Goal: Transaction & Acquisition: Purchase product/service

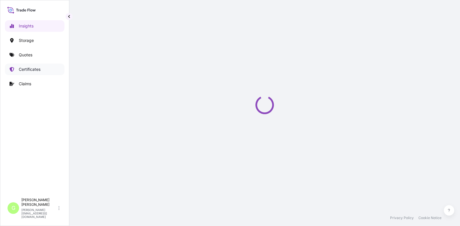
select select "2025"
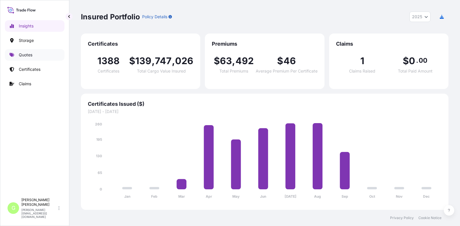
click at [27, 53] on p "Quotes" at bounding box center [26, 55] width 14 height 6
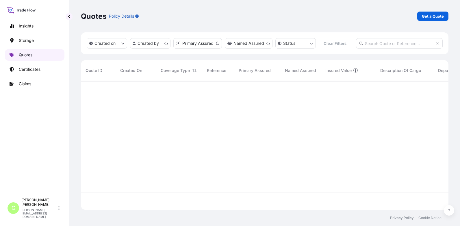
scroll to position [128, 363]
click at [429, 15] on p "Get a Quote" at bounding box center [433, 16] width 22 height 6
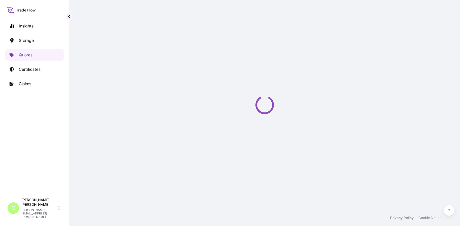
select select "Water"
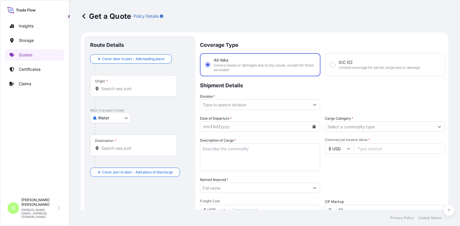
scroll to position [9, 0]
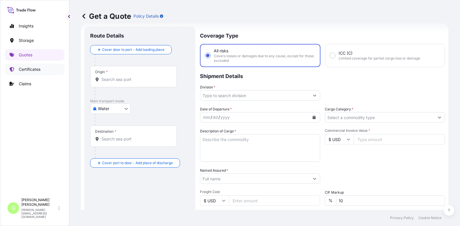
click at [23, 70] on p "Certificates" at bounding box center [30, 69] width 22 height 6
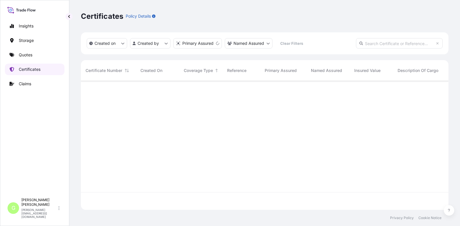
scroll to position [128, 363]
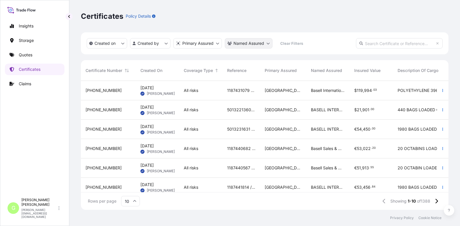
click at [261, 44] on html "Insights Storage Quotes Certificates Claims G [PERSON_NAME] [PERSON_NAME][EMAIL…" at bounding box center [230, 113] width 460 height 226
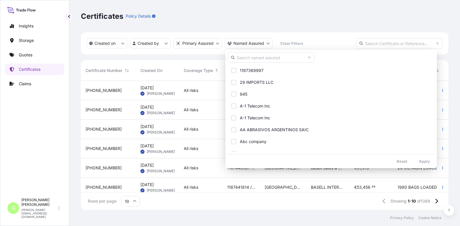
click at [241, 58] on input "text" at bounding box center [271, 57] width 87 height 10
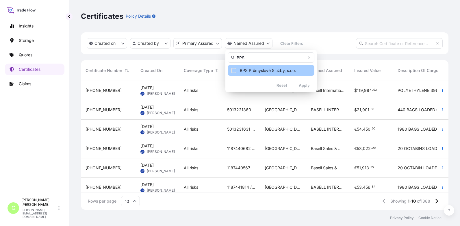
type input "BPS"
click at [261, 71] on span "BPS Průmyslové Služby, s.r.o." at bounding box center [268, 71] width 56 height 6
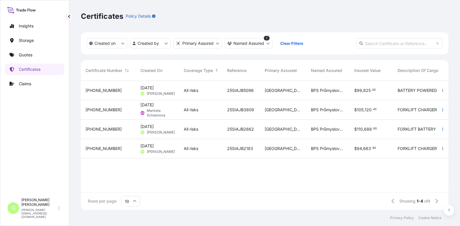
click at [92, 90] on span "[PHONE_NUMBER]" at bounding box center [104, 91] width 36 height 6
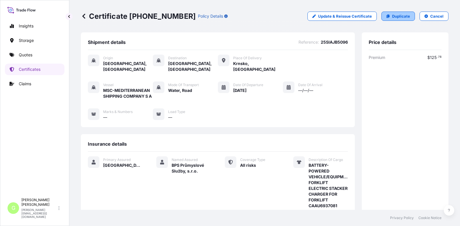
click at [395, 15] on p "Duplicate" at bounding box center [401, 16] width 18 height 6
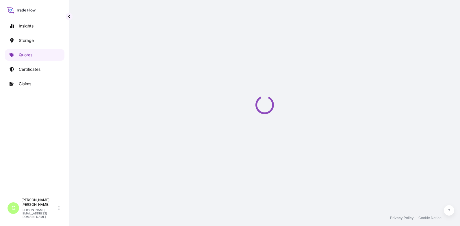
select select "Water"
select select "Road / [GEOGRAPHIC_DATA]"
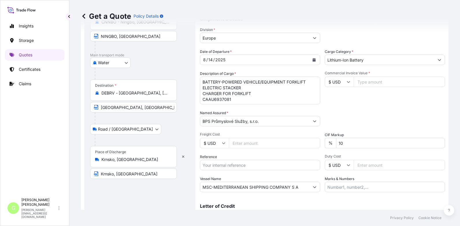
scroll to position [67, 0]
click at [214, 167] on input "Reference" at bounding box center [260, 164] width 120 height 10
paste input "25SIAJB5576"
type input "25SIAJB5576"
click at [383, 82] on input "Commercial Invoice Value *" at bounding box center [399, 81] width 91 height 10
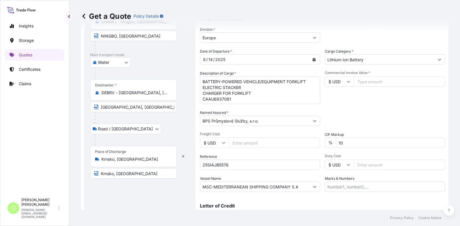
paste input "82269.0000"
type input "82269.0000"
click at [239, 144] on input "Freight Cost" at bounding box center [274, 143] width 91 height 10
paste input "5140"
type input "5140"
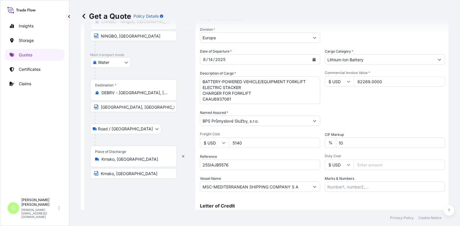
click at [71, 141] on div "Get a Quote Policy Details Route Details Cover door to port - Add loading place…" at bounding box center [264, 105] width 391 height 210
click at [70, 103] on div "Get a Quote Policy Details Route Details Cover door to port - Add loading place…" at bounding box center [264, 105] width 391 height 210
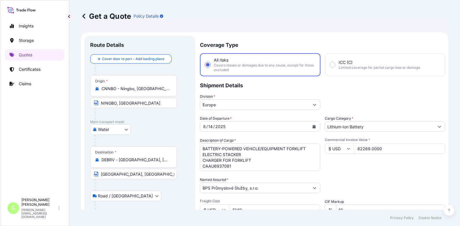
click at [313, 128] on icon "Calendar" at bounding box center [314, 126] width 3 height 3
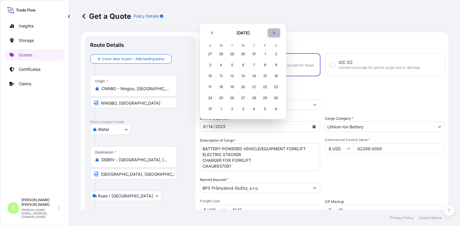
click at [273, 33] on icon "Next" at bounding box center [273, 32] width 3 height 3
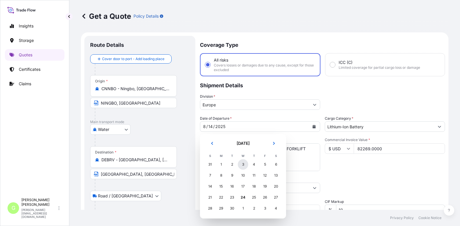
click at [244, 164] on div "3" at bounding box center [243, 164] width 10 height 10
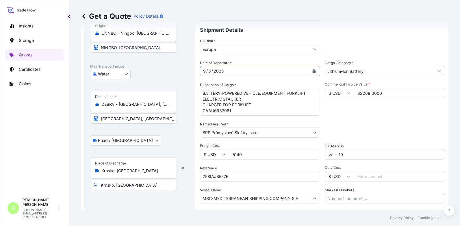
scroll to position [58, 0]
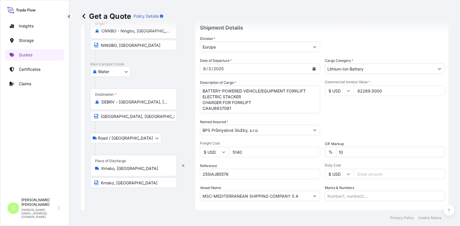
drag, startPoint x: 379, startPoint y: 91, endPoint x: 355, endPoint y: 91, distance: 24.6
click at [355, 91] on input "82269.0000" at bounding box center [399, 91] width 91 height 10
click at [65, 132] on div "Insights Storage Quotes Certificates Claims G [PERSON_NAME] [PERSON_NAME][EMAIL…" at bounding box center [34, 113] width 69 height 226
drag, startPoint x: 232, startPoint y: 110, endPoint x: 202, endPoint y: 90, distance: 36.1
click at [202, 90] on textarea "BATTERY-POWERED VEHICLE/EQUIPMENT FORKLIFT ELECTRIC STACKER CHARGER FOR FORKLIF…" at bounding box center [260, 100] width 120 height 28
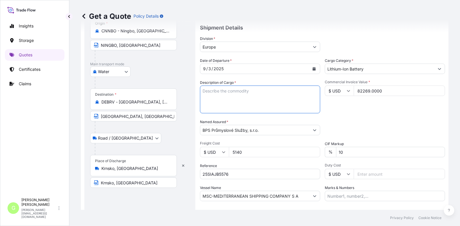
click at [209, 91] on textarea "BATTERY-POWERED VEHICLE/EQUIPMENT FORKLIFT ELECTRIC STACKER CHARGER FOR FORKLIF…" at bounding box center [260, 100] width 120 height 28
paste textarea "TEMU6079965"
click at [209, 95] on textarea "BATTERY-POWERED VEHICLE/EQUIPMENT FORKLIFT ELECTRIC STACKER CHARGER FOR FORKLIF…" at bounding box center [260, 100] width 120 height 28
paste textarea "BATTERY-POWERED VEHICLE/EQUIPMENT FORKLIFT"
click at [205, 105] on textarea "BATTERY-POWERED VEHICLE/EQUIPMENT FORKLIFT ELECTRIC STACKER CHARGER FOR FORKLIF…" at bounding box center [260, 100] width 120 height 28
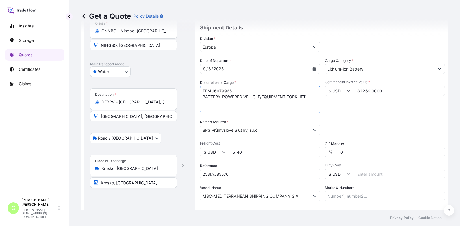
paste textarea "ELECTRIC PALLET TRUCK"
click at [208, 107] on textarea "BATTERY-POWERED VEHICLE/EQUIPMENT FORKLIFT ELECTRIC STACKER CHARGER FOR FORKLIF…" at bounding box center [260, 100] width 120 height 28
paste textarea "BATTERY-POWERED VEHICLE/EQUIPMENT ELECTRIC PALLET TRUCK"
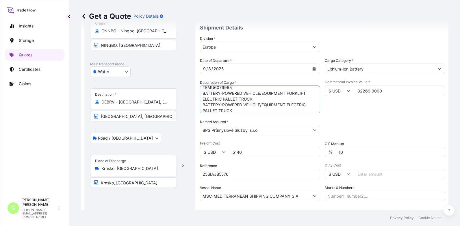
scroll to position [9, 0]
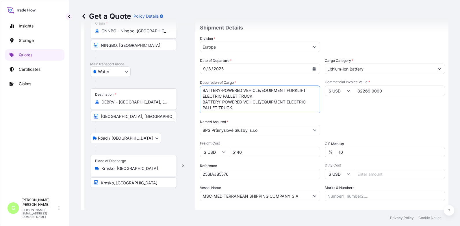
click at [205, 110] on textarea "BATTERY-POWERED VEHICLE/EQUIPMENT FORKLIFT ELECTRIC STACKER CHARGER FOR FORKLIF…" at bounding box center [260, 100] width 120 height 28
paste textarea "ELECTRIC STACKER"
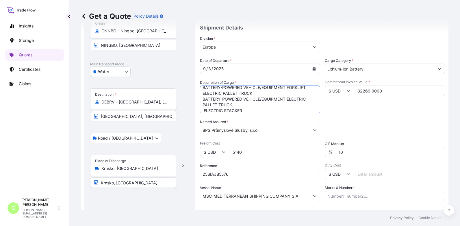
scroll to position [15, 0]
click at [207, 109] on textarea "BATTERY-POWERED VEHICLE/EQUIPMENT FORKLIFT ELECTRIC STACKER CHARGER FOR FORKLIF…" at bounding box center [260, 100] width 120 height 28
paste textarea "CHARGER"
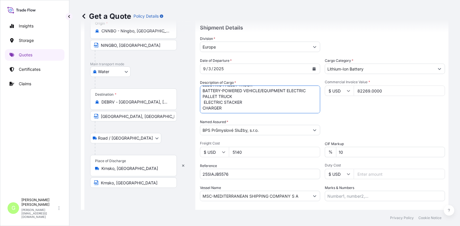
scroll to position [18, 0]
type textarea "TEMU6079965 BATTERY-POWERED VEHICLE/EQUIPMENT FORKLIFT ELECTRIC PALLET TRUCK BA…"
click at [62, 150] on div "Insights Storage Quotes Certificates Claims" at bounding box center [35, 105] width 60 height 180
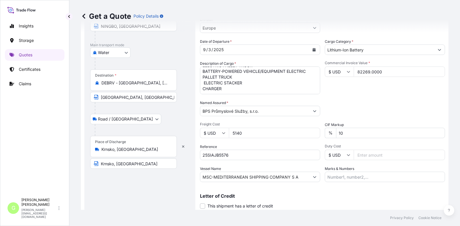
scroll to position [96, 0]
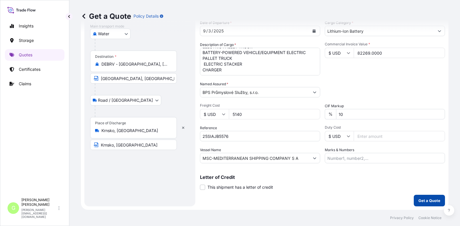
click at [420, 199] on p "Get a Quote" at bounding box center [429, 201] width 22 height 6
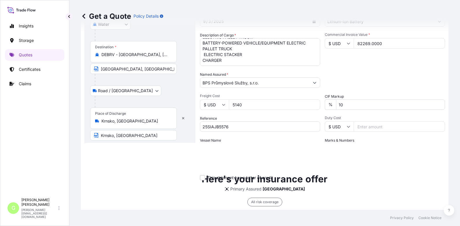
scroll to position [219, 0]
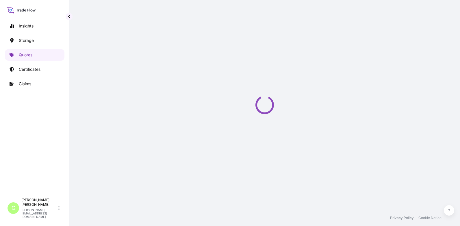
select select "Water"
select select "Road / [GEOGRAPHIC_DATA]"
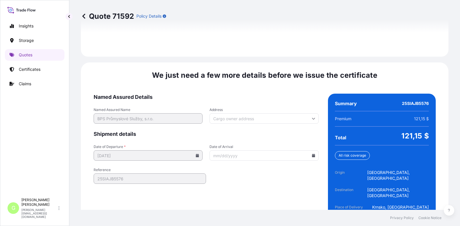
scroll to position [884, 0]
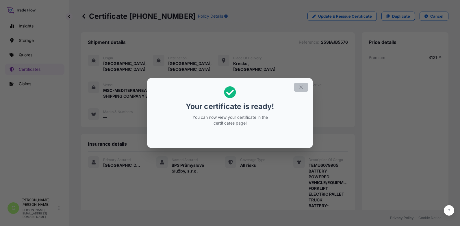
click at [301, 86] on icon "button" at bounding box center [300, 87] width 5 height 5
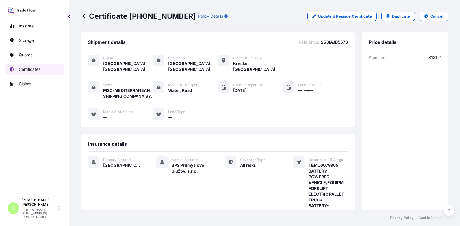
click at [23, 69] on p "Certificates" at bounding box center [30, 69] width 22 height 6
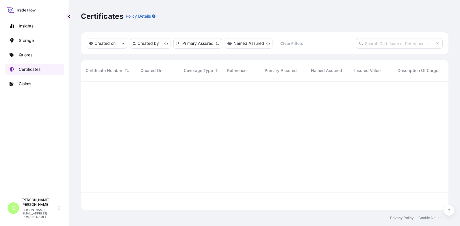
scroll to position [128, 363]
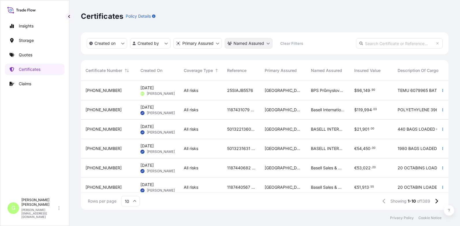
click at [249, 45] on html "Insights Storage Quotes Certificates Claims G [PERSON_NAME] [PERSON_NAME][EMAIL…" at bounding box center [230, 113] width 460 height 226
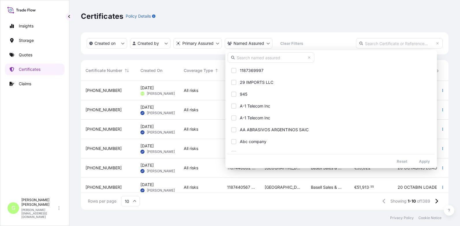
click at [247, 58] on input "text" at bounding box center [271, 57] width 87 height 10
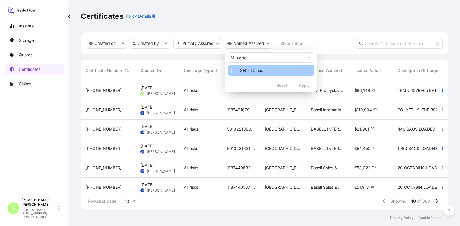
type input "xerte"
click at [260, 72] on span "XERTEC a.s." at bounding box center [251, 71] width 23 height 6
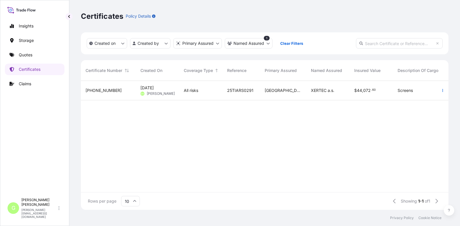
click at [93, 89] on span "[PHONE_NUMBER]" at bounding box center [104, 91] width 36 height 6
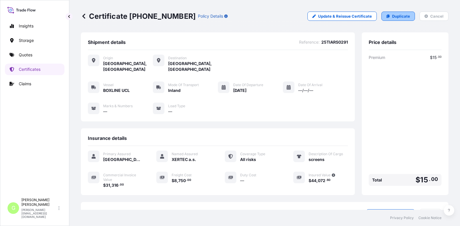
click at [398, 16] on p "Duplicate" at bounding box center [401, 16] width 18 height 6
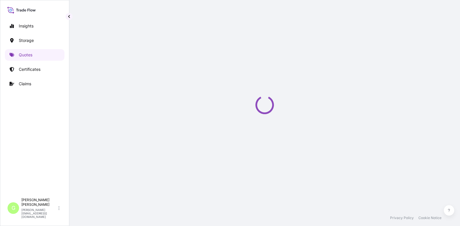
select select "Inland"
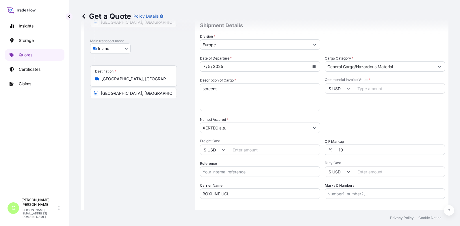
scroll to position [67, 0]
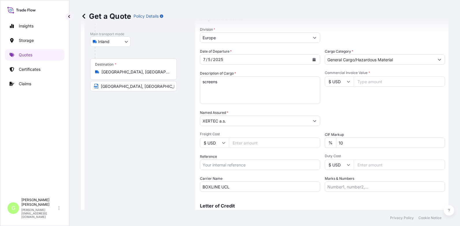
click at [211, 165] on input "Reference" at bounding box center [260, 164] width 120 height 10
paste input "25TIARS0473"
type input "25TIARS0473"
click at [370, 83] on input "Commercial Invoice Value *" at bounding box center [399, 81] width 91 height 10
paste input "29092.7000"
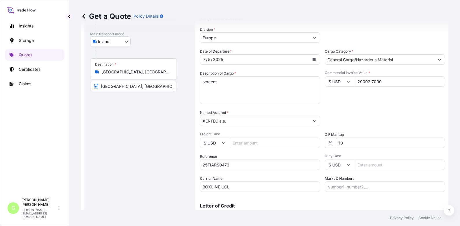
type input "29092.7000"
click at [238, 143] on input "Freight Cost" at bounding box center [274, 143] width 91 height 10
paste input "8000"
type input "8000"
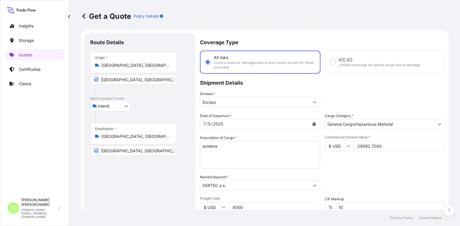
scroll to position [0, 0]
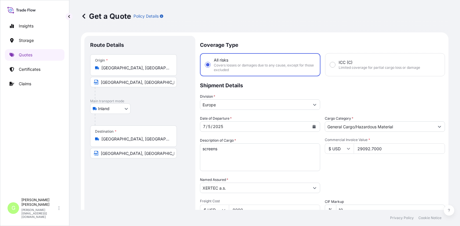
drag, startPoint x: 65, startPoint y: 119, endPoint x: 79, endPoint y: 116, distance: 14.5
click at [65, 119] on div "Insights Storage Quotes Certificates Claims G [PERSON_NAME] [PERSON_NAME][EMAIL…" at bounding box center [34, 113] width 69 height 226
click at [312, 125] on icon "Calendar" at bounding box center [313, 126] width 3 height 3
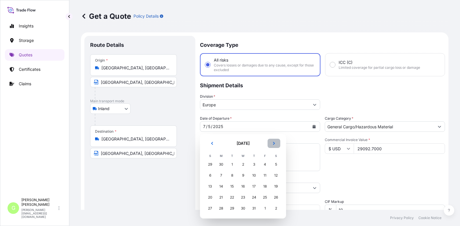
click at [275, 143] on icon "Next" at bounding box center [273, 143] width 3 height 3
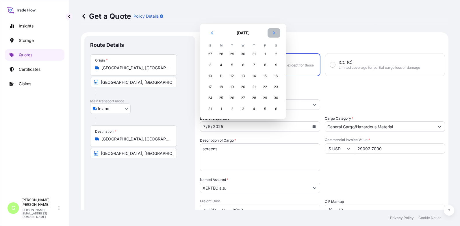
click at [274, 34] on icon "Next" at bounding box center [274, 32] width 2 height 3
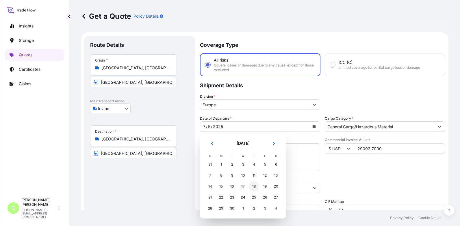
click at [254, 185] on div "18" at bounding box center [254, 186] width 10 height 10
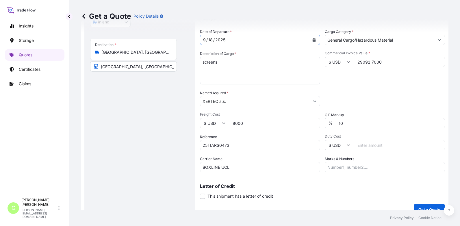
scroll to position [96, 0]
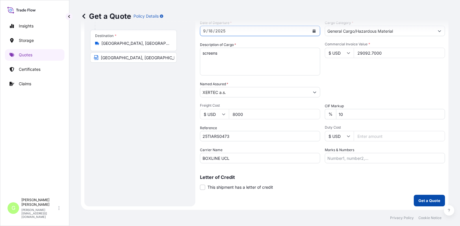
click at [426, 201] on p "Get a Quote" at bounding box center [429, 201] width 22 height 6
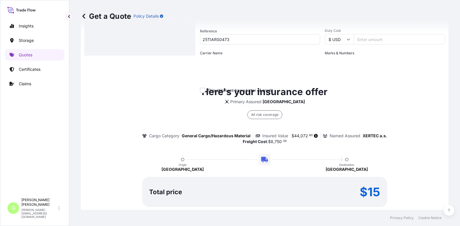
scroll to position [219, 0]
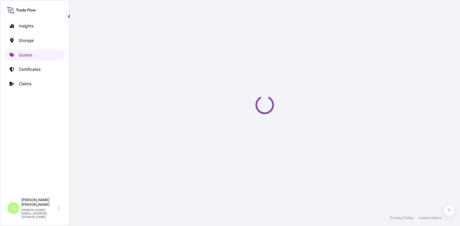
select select "Inland"
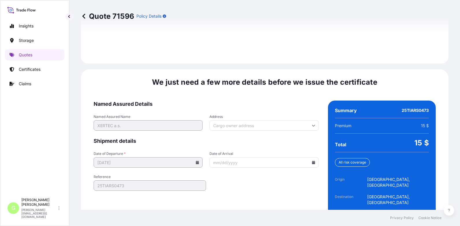
scroll to position [861, 0]
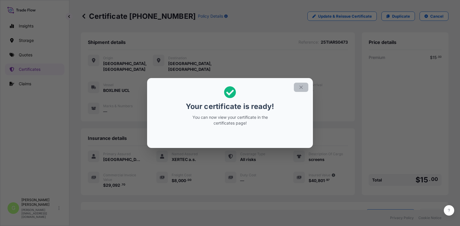
click at [300, 86] on icon "button" at bounding box center [300, 87] width 5 height 5
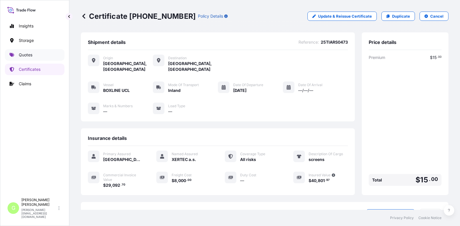
click at [25, 55] on p "Quotes" at bounding box center [26, 55] width 14 height 6
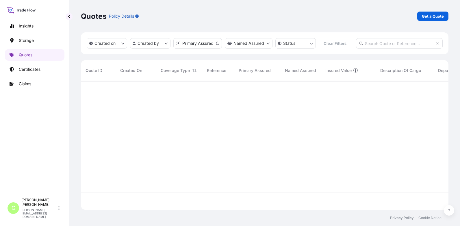
scroll to position [128, 363]
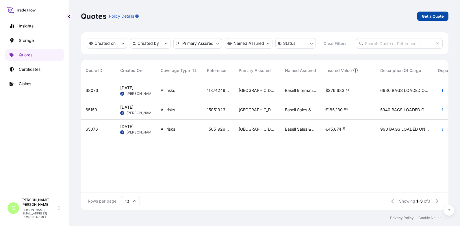
click at [439, 16] on p "Get a Quote" at bounding box center [433, 16] width 22 height 6
select select "Water"
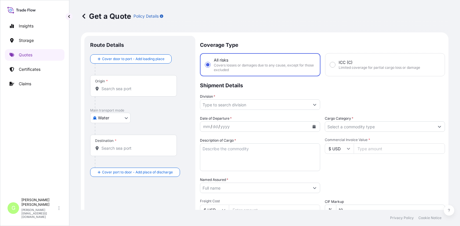
scroll to position [9, 0]
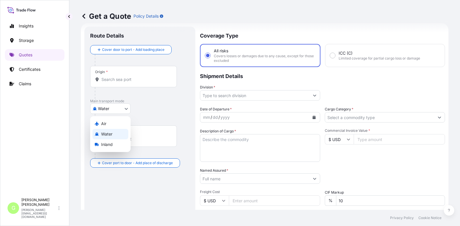
click at [102, 108] on body "Insights Storage Quotes Certificates Claims G [PERSON_NAME] [PERSON_NAME][EMAIL…" at bounding box center [230, 113] width 460 height 226
click at [105, 144] on span "Inland" at bounding box center [107, 145] width 12 height 6
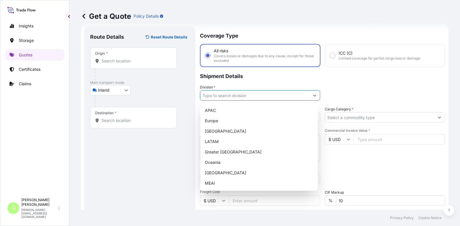
click at [219, 94] on input "Division *" at bounding box center [254, 95] width 109 height 10
click at [214, 121] on div "Europe" at bounding box center [259, 121] width 113 height 10
type input "Europe"
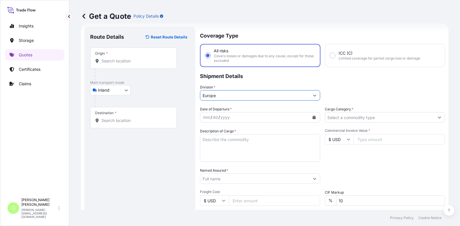
click at [332, 117] on input "Cargo Category *" at bounding box center [379, 117] width 109 height 10
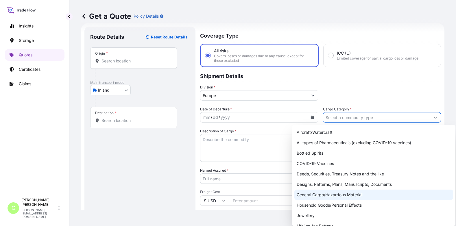
click at [304, 192] on div "General Cargo/Hazardous Material" at bounding box center [373, 195] width 159 height 10
type input "General Cargo/Hazardous Material"
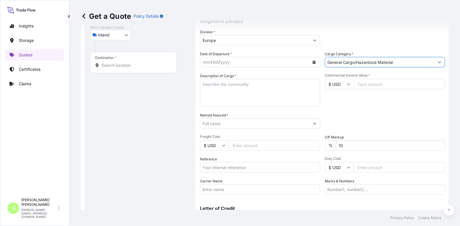
scroll to position [67, 0]
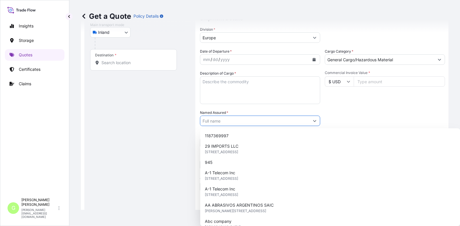
click at [207, 121] on input "Named Assured *" at bounding box center [254, 121] width 109 height 10
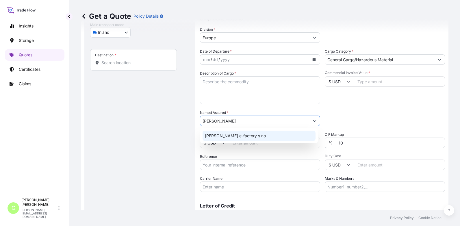
click at [215, 136] on span "[PERSON_NAME] e-factory s.r.o." at bounding box center [236, 136] width 62 height 6
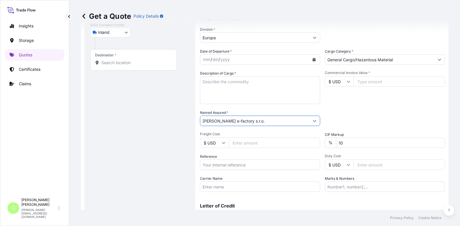
type input "[PERSON_NAME] e-factory s.r.o."
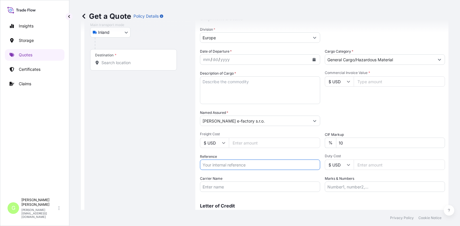
click at [215, 163] on input "Reference" at bounding box center [260, 164] width 120 height 10
paste input "25TIARS0445"
type input "25TIARS0445"
click at [367, 82] on input "Commercial Invoice Value *" at bounding box center [399, 81] width 91 height 10
paste input "51520.0000"
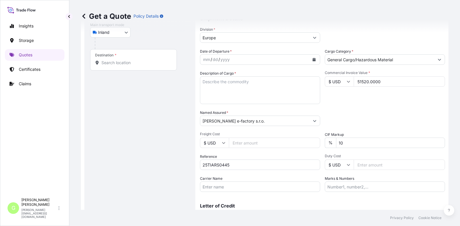
type input "51520.0000"
click at [235, 143] on input "Freight Cost" at bounding box center [274, 143] width 91 height 10
paste input "5800"
type input "5800"
click at [205, 187] on input "Carrier Name" at bounding box center [260, 186] width 120 height 10
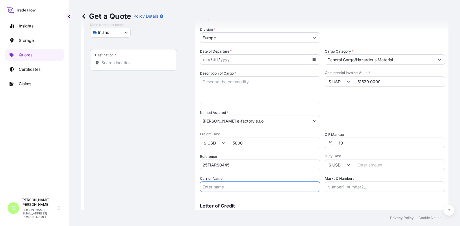
type input "BOXLINE UCL"
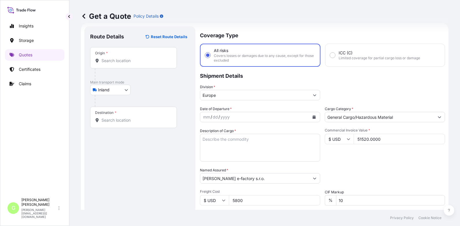
scroll to position [9, 0]
click at [115, 59] on input "Origin *" at bounding box center [135, 61] width 68 height 6
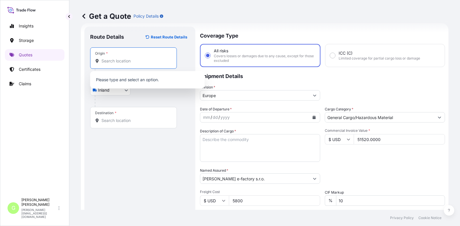
paste input "[GEOGRAPHIC_DATA]"
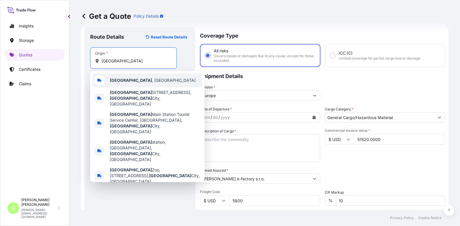
click at [130, 80] on span "[GEOGRAPHIC_DATA] , [GEOGRAPHIC_DATA]" at bounding box center [153, 80] width 86 height 6
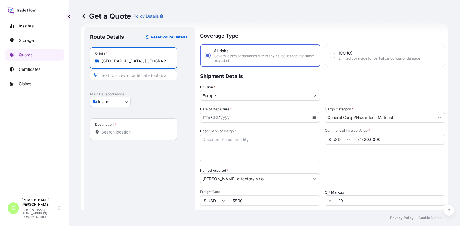
drag, startPoint x: 131, startPoint y: 62, endPoint x: 100, endPoint y: 62, distance: 30.6
click at [100, 62] on div "[GEOGRAPHIC_DATA], [GEOGRAPHIC_DATA]" at bounding box center [133, 61] width 77 height 6
type input "[GEOGRAPHIC_DATA], [GEOGRAPHIC_DATA]"
click at [118, 77] on input "Text to appear on certificate" at bounding box center [133, 75] width 87 height 10
paste input "[GEOGRAPHIC_DATA], [GEOGRAPHIC_DATA]"
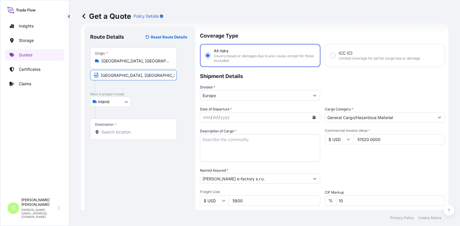
type input "[GEOGRAPHIC_DATA], [GEOGRAPHIC_DATA]"
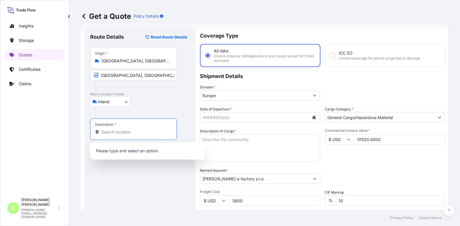
click at [115, 131] on input "Destination *" at bounding box center [135, 132] width 68 height 6
click at [120, 133] on input "Destination * Please select a destination" at bounding box center [135, 132] width 68 height 6
paste input "Šumperk"
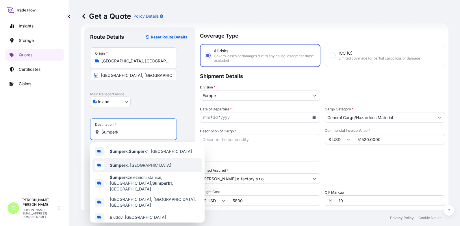
click at [136, 167] on span "Šumperk , [GEOGRAPHIC_DATA]" at bounding box center [141, 165] width 62 height 6
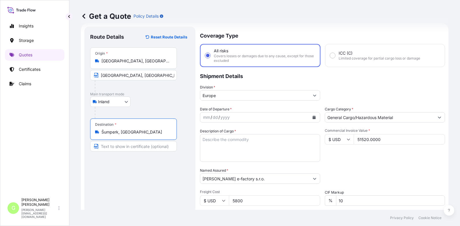
type input "Šumperk, [GEOGRAPHIC_DATA]"
click at [113, 145] on input "Text to appear on certificate" at bounding box center [133, 146] width 87 height 10
paste input "Šumperk"
type input "Šumperk, [GEOGRAPHIC_DATA]"
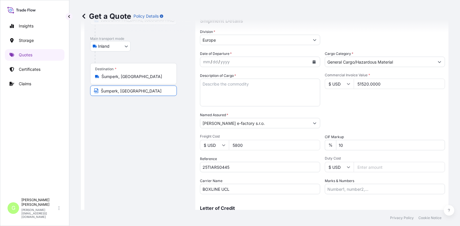
scroll to position [67, 0]
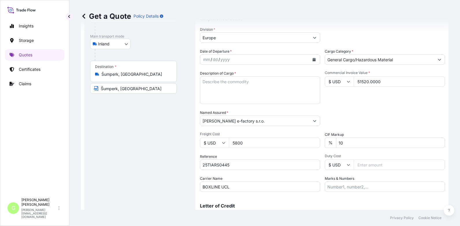
drag, startPoint x: 76, startPoint y: 140, endPoint x: 81, endPoint y: 137, distance: 6.6
click at [76, 140] on div "Get a Quote Policy Details Route Details Reset Route Details Place of loading R…" at bounding box center [264, 105] width 391 height 210
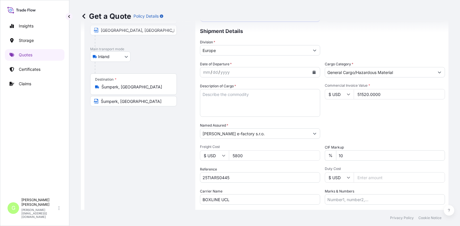
scroll to position [38, 0]
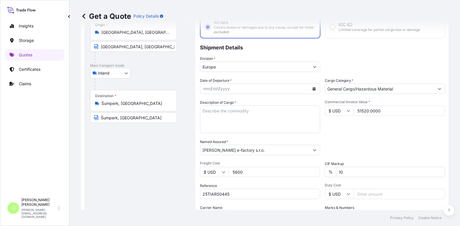
click at [313, 89] on icon "Calendar" at bounding box center [314, 88] width 3 height 3
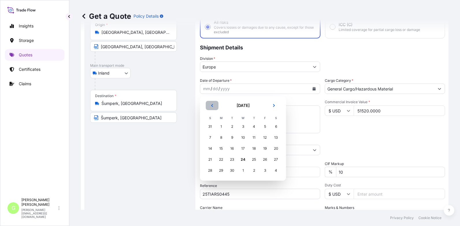
click at [210, 103] on button "Previous" at bounding box center [212, 105] width 13 height 9
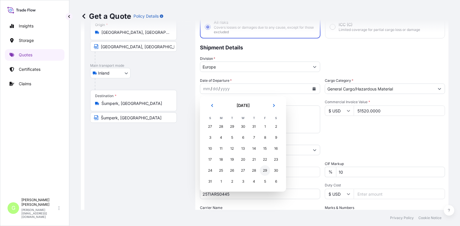
click at [264, 169] on div "29" at bounding box center [265, 170] width 10 height 10
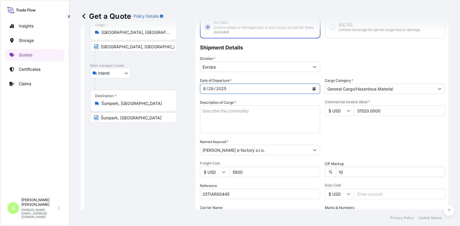
click at [219, 110] on textarea "Description of Cargo *" at bounding box center [260, 119] width 120 height 28
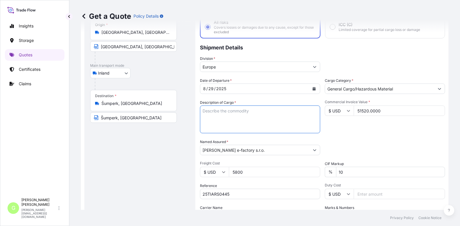
paste textarea "BICYCLE PARTS"
type textarea "BICYCLE PARTS"
click at [153, 178] on div "Route Details Reset Route Details Place of loading Road / [GEOGRAPHIC_DATA] / I…" at bounding box center [139, 131] width 99 height 255
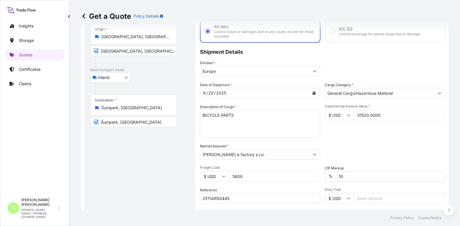
scroll to position [96, 0]
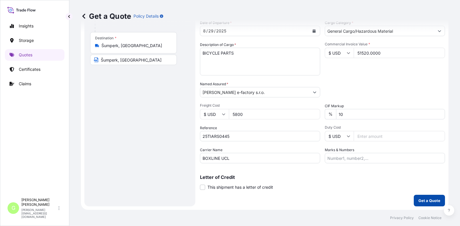
click at [420, 200] on p "Get a Quote" at bounding box center [429, 201] width 22 height 6
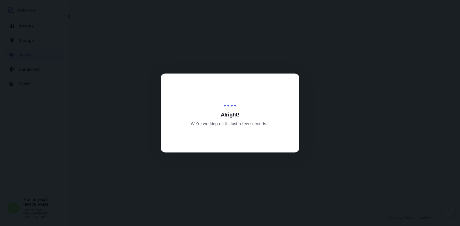
select select "Inland"
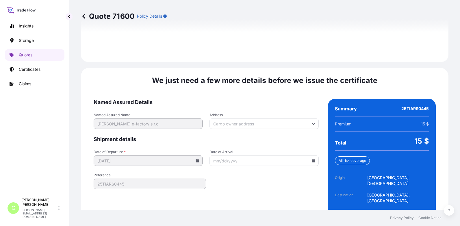
scroll to position [861, 0]
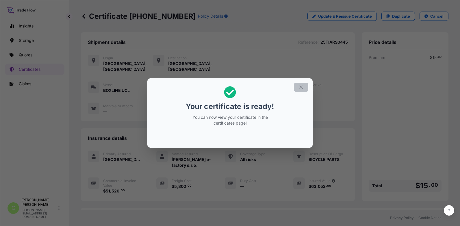
click at [299, 86] on icon "button" at bounding box center [300, 87] width 5 height 5
